Goal: Transaction & Acquisition: Purchase product/service

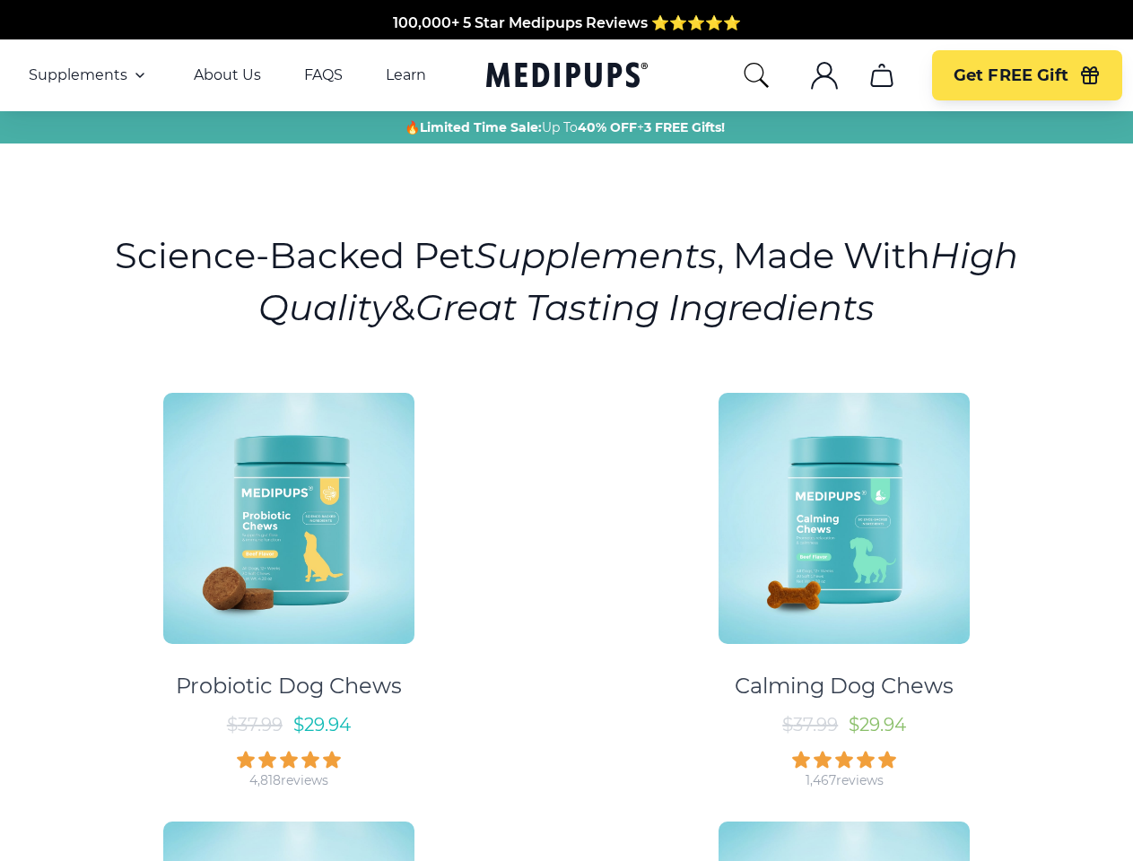
click at [566, 430] on div "Probiotic Dog Chews $ 37.99 $ 29.94 4,818 reviews Calming Dog Chews $ 37.99 $ 2…" at bounding box center [566, 797] width 1111 height 841
click at [89, 75] on span "Supplements" at bounding box center [78, 75] width 99 height 18
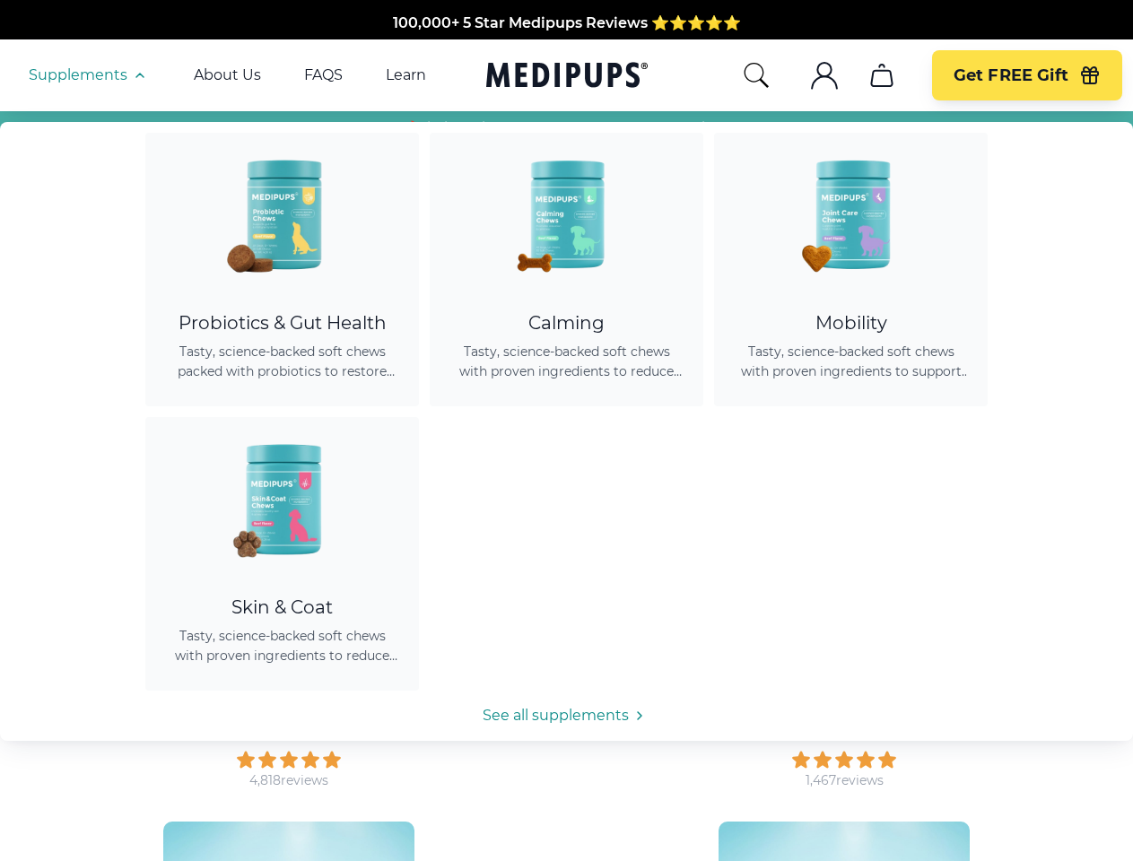
click at [138, 75] on icon "button" at bounding box center [140, 76] width 22 height 22
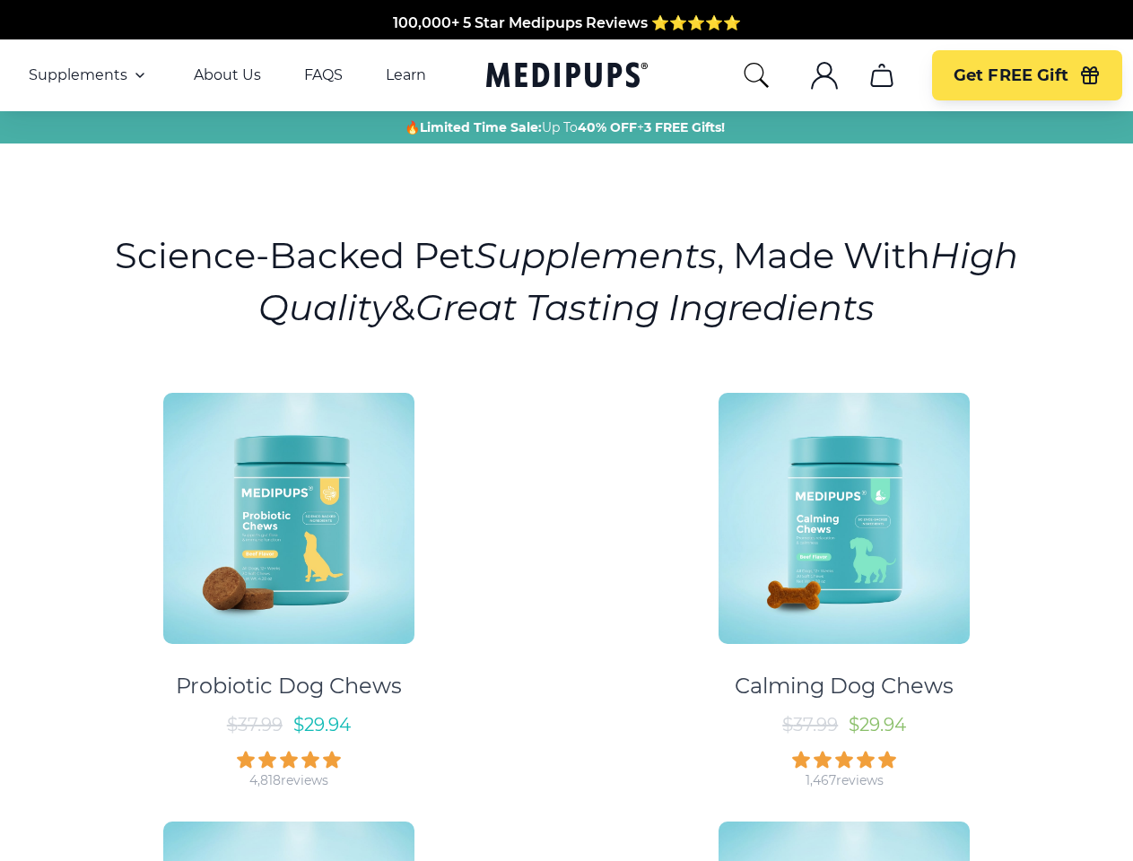
click at [755, 75] on icon "search" at bounding box center [756, 75] width 29 height 29
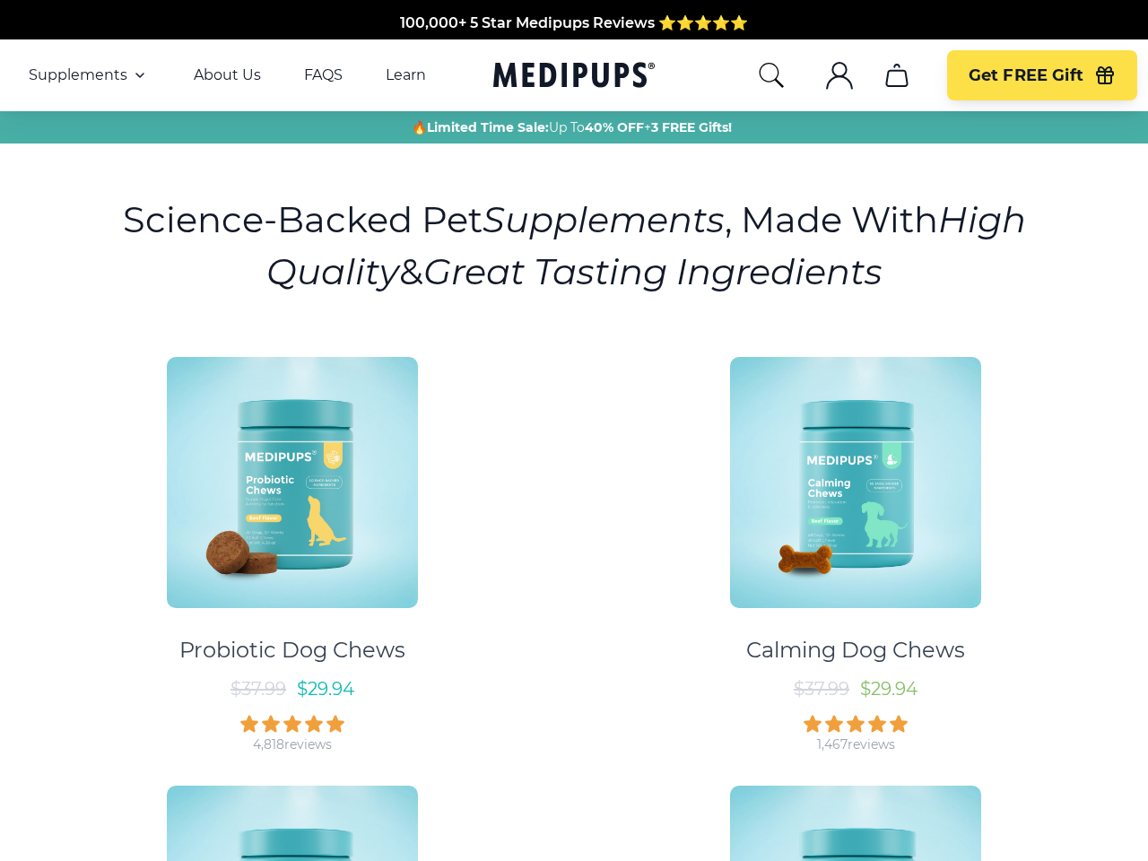
click at [825, 75] on icon ".cls-1{fill:none;stroke:currentColor;stroke-miterlimit:10;stroke-width:1.5px;}" at bounding box center [839, 75] width 29 height 29
click at [882, 75] on icon "cart" at bounding box center [896, 75] width 29 height 29
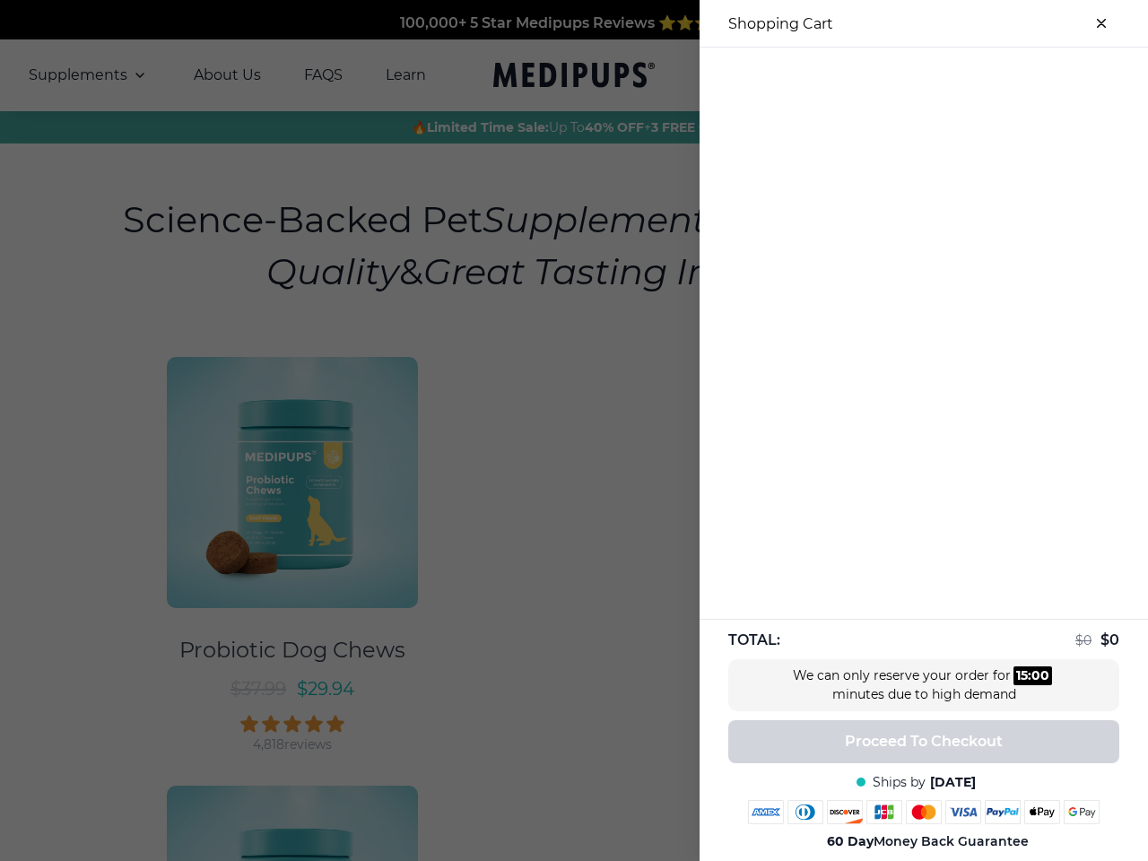
click at [881, 75] on div at bounding box center [574, 430] width 1148 height 861
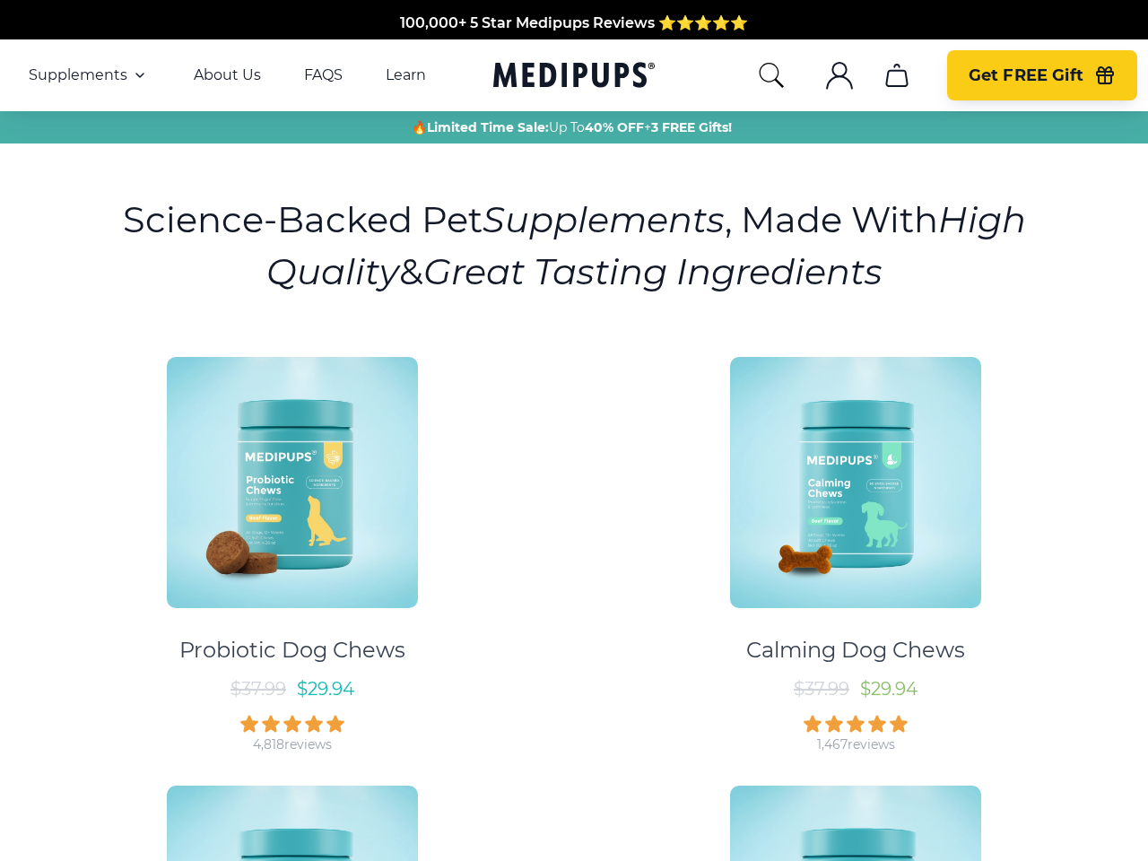
click at [1026, 75] on span "Get FREE Gift" at bounding box center [1026, 75] width 115 height 21
